Goal: Task Accomplishment & Management: Use online tool/utility

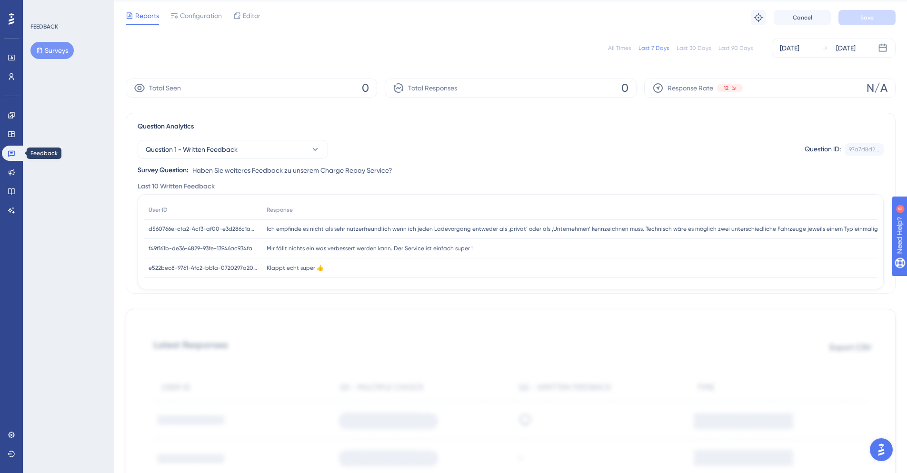
click at [12, 152] on icon at bounding box center [11, 154] width 7 height 6
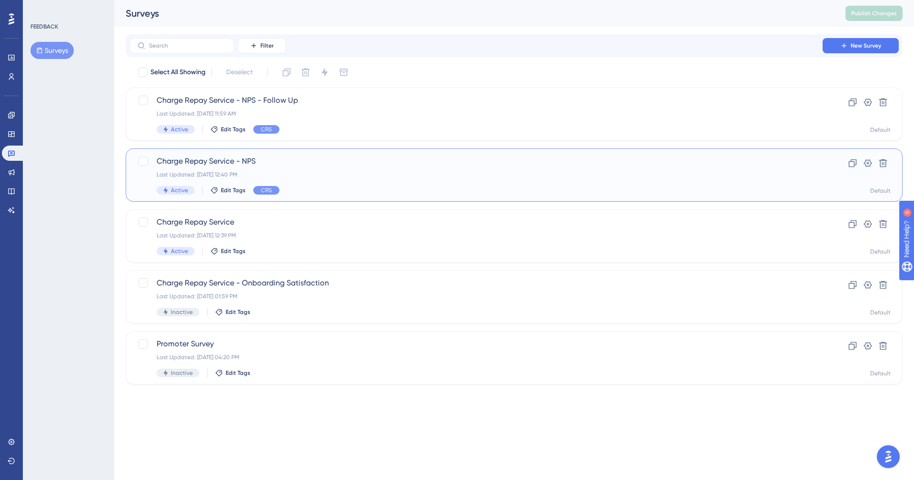
click at [328, 168] on div "Charge Repay Service - NPS Last Updated: [DATE] 12:40 PM Active Edit Tags CRS" at bounding box center [476, 175] width 639 height 39
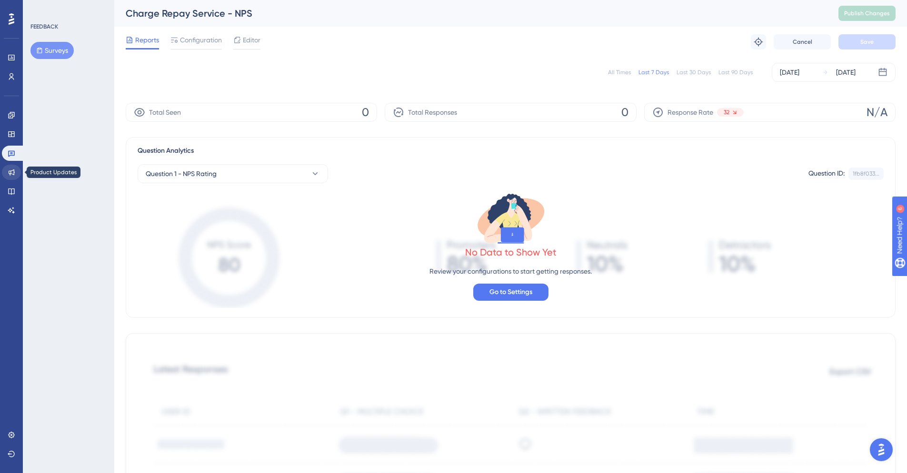
click at [10, 174] on icon at bounding box center [12, 172] width 6 height 6
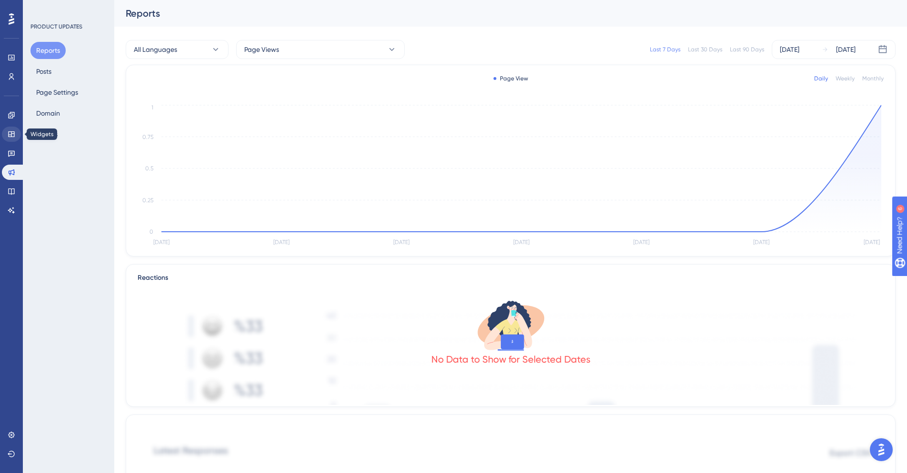
click at [8, 129] on link at bounding box center [11, 134] width 19 height 15
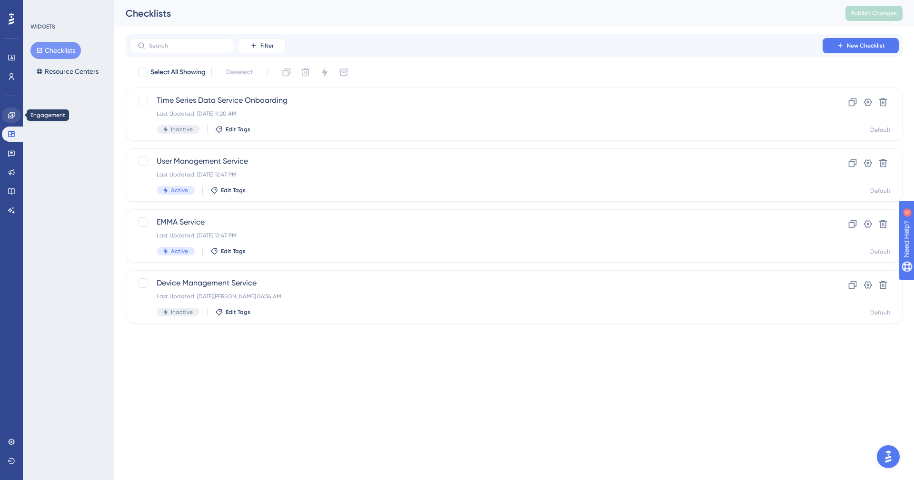
click at [16, 114] on link at bounding box center [11, 115] width 19 height 15
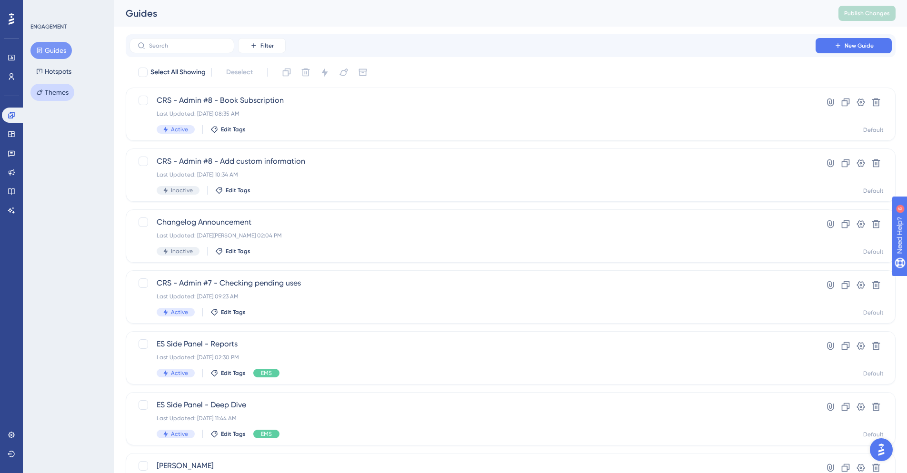
click at [64, 95] on button "Themes" at bounding box center [52, 92] width 44 height 17
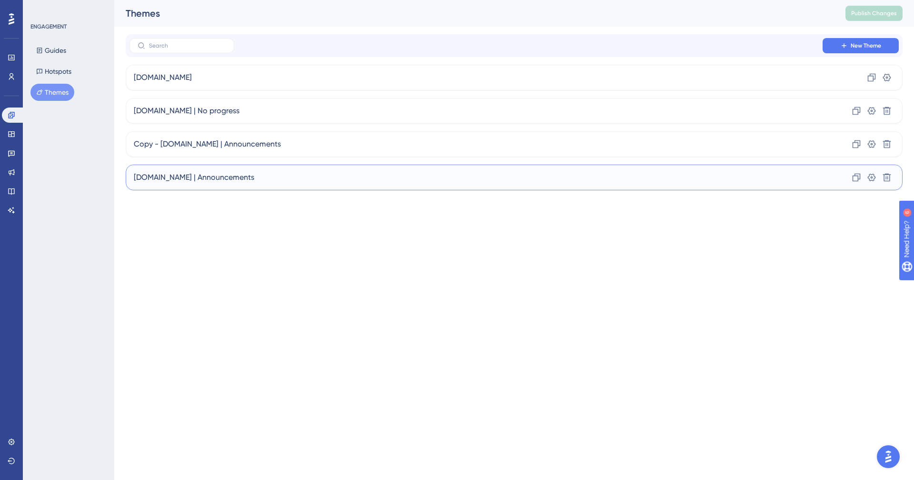
click at [255, 183] on div "[DOMAIN_NAME] | Announcements Clone Settings Delete" at bounding box center [514, 178] width 777 height 26
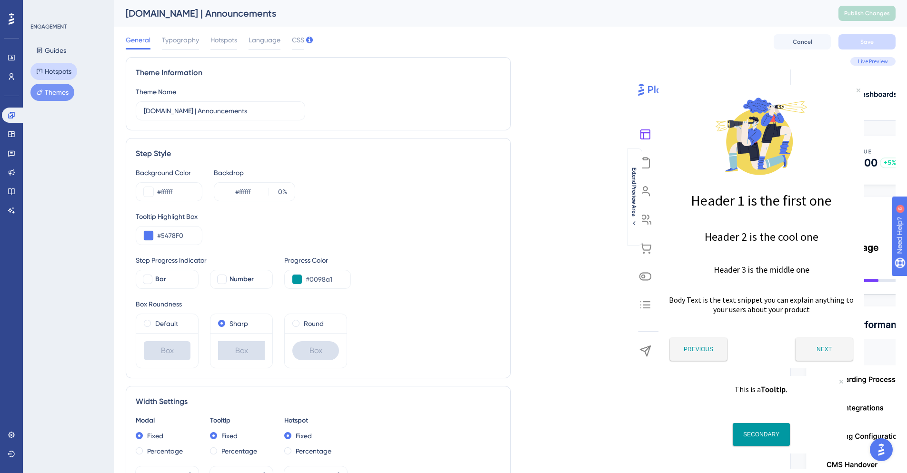
click at [54, 66] on button "Hotspots" at bounding box center [53, 71] width 47 height 17
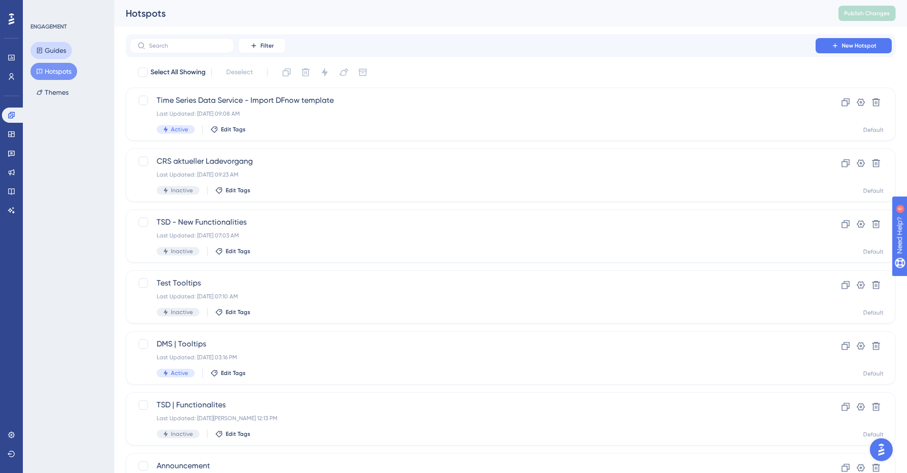
click at [55, 48] on button "Guides" at bounding box center [50, 50] width 41 height 17
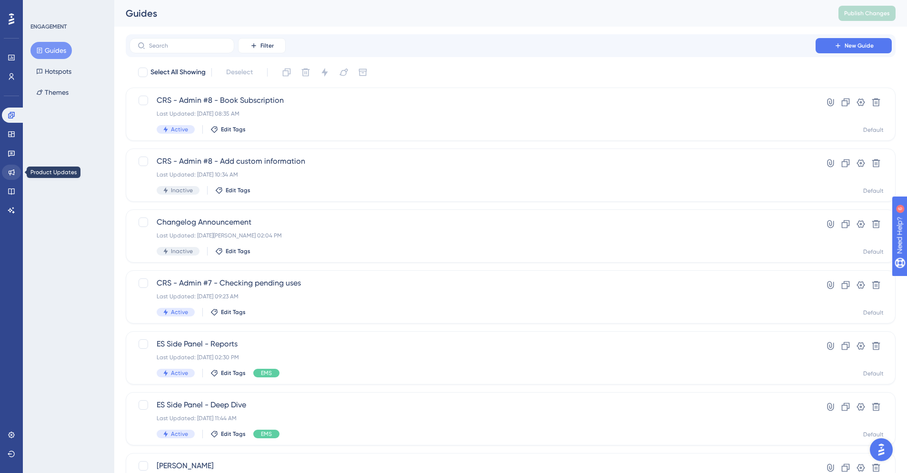
click at [12, 176] on link at bounding box center [11, 172] width 19 height 15
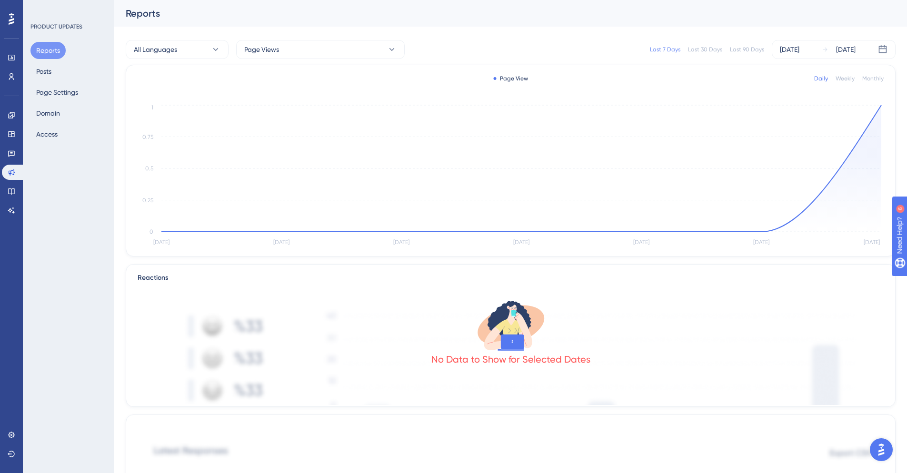
click at [68, 78] on div "Reports Posts Page Settings Domain Access" at bounding box center [68, 92] width 77 height 101
click at [55, 70] on button "Posts" at bounding box center [43, 71] width 27 height 17
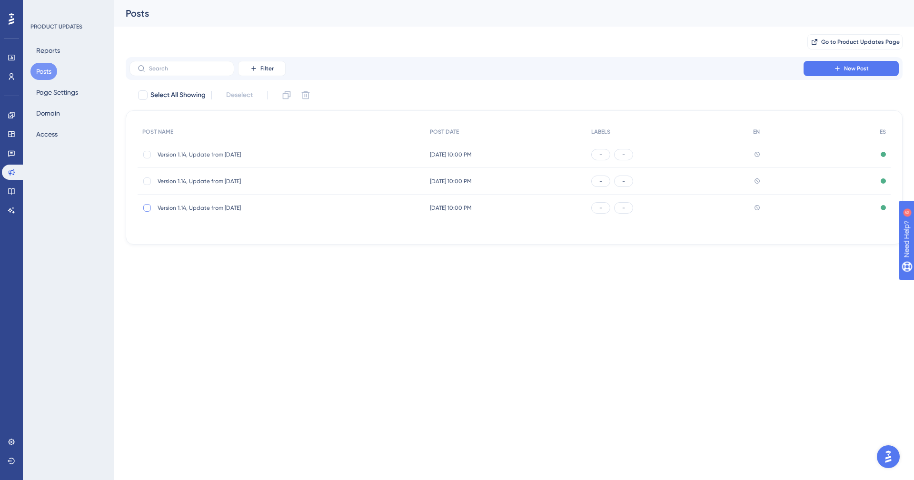
click at [145, 207] on div at bounding box center [147, 208] width 8 height 8
checkbox input "false"
click at [842, 65] on button "New Post" at bounding box center [851, 68] width 95 height 15
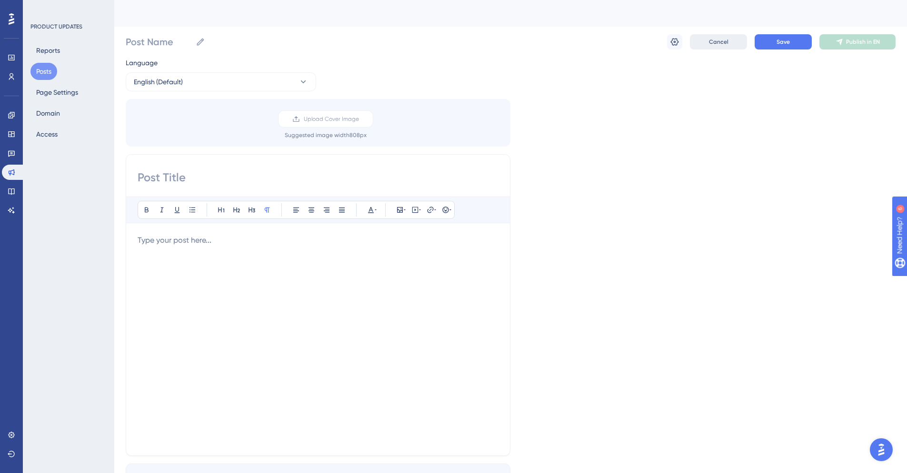
click at [731, 43] on button "Cancel" at bounding box center [718, 41] width 57 height 15
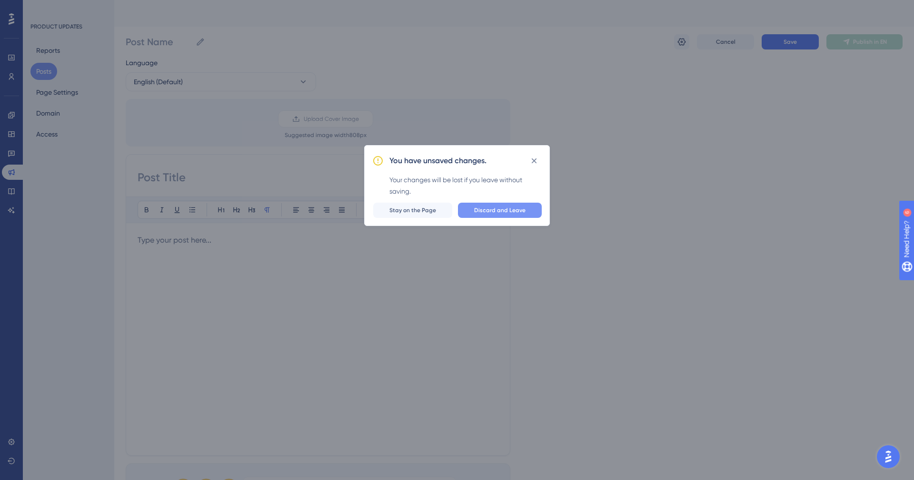
click at [477, 212] on span "Discard and Leave" at bounding box center [499, 211] width 51 height 8
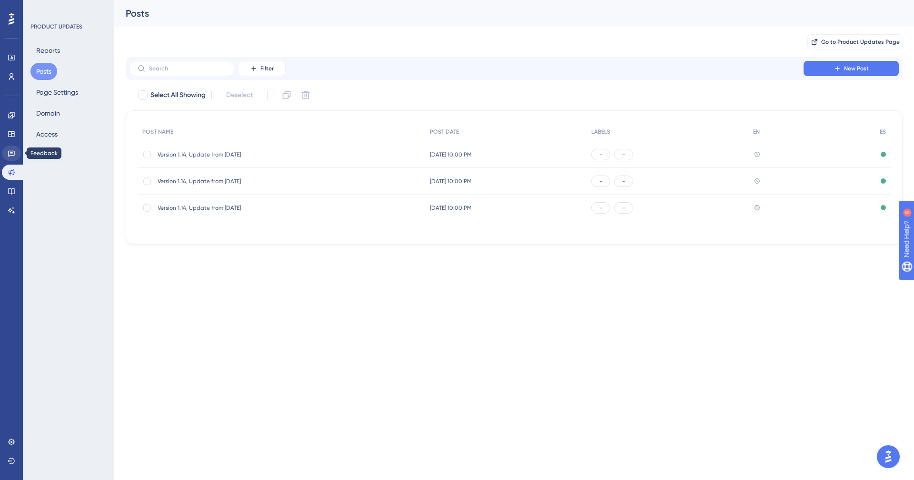
click at [11, 151] on icon at bounding box center [11, 154] width 7 height 6
